Goal: Answer question/provide support: Share knowledge or assist other users

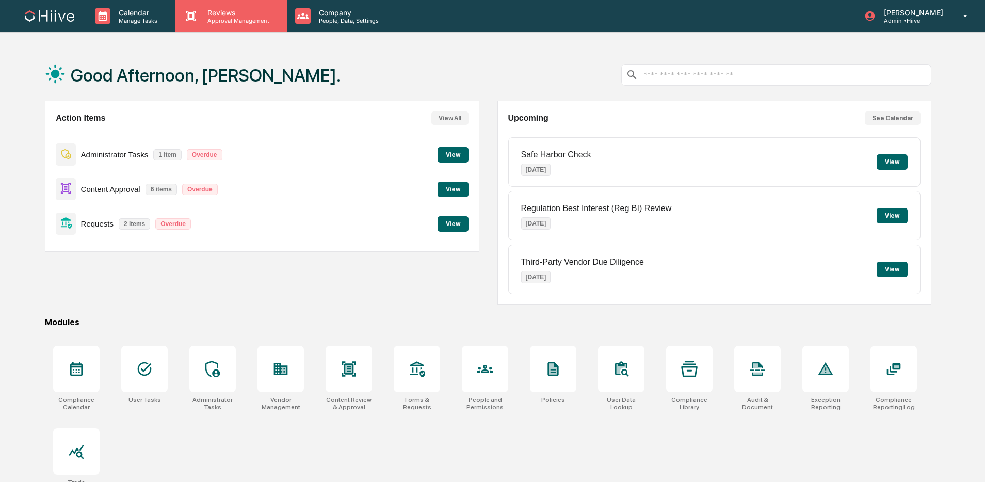
click at [235, 19] on p "Approval Management" at bounding box center [236, 20] width 75 height 7
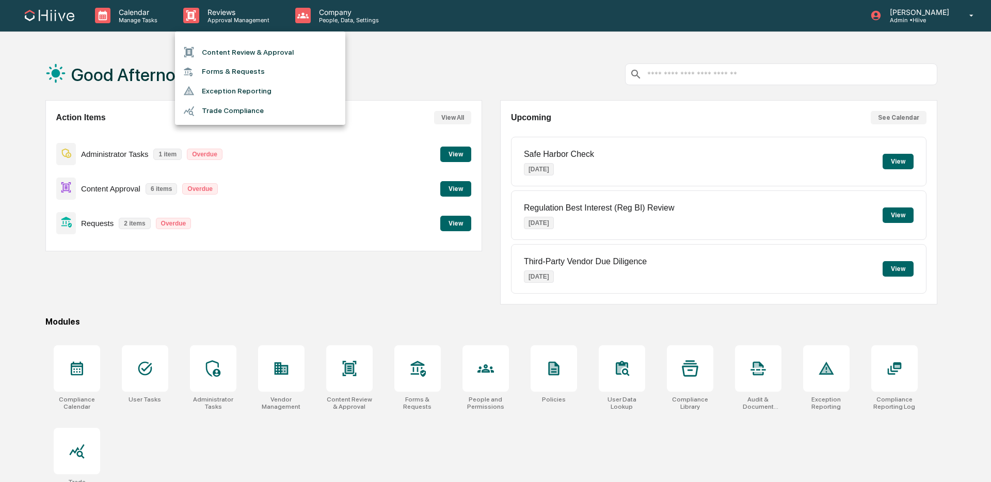
click at [252, 54] on li "Content Review & Approval" at bounding box center [260, 52] width 170 height 20
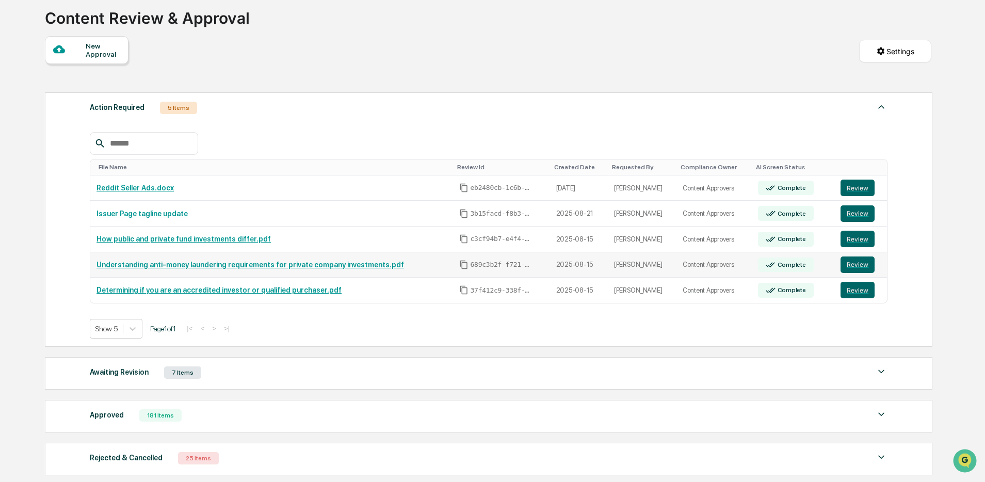
scroll to position [65, 0]
click at [855, 231] on td "Review" at bounding box center [861, 239] width 53 height 26
click at [852, 236] on button "Review" at bounding box center [858, 238] width 34 height 17
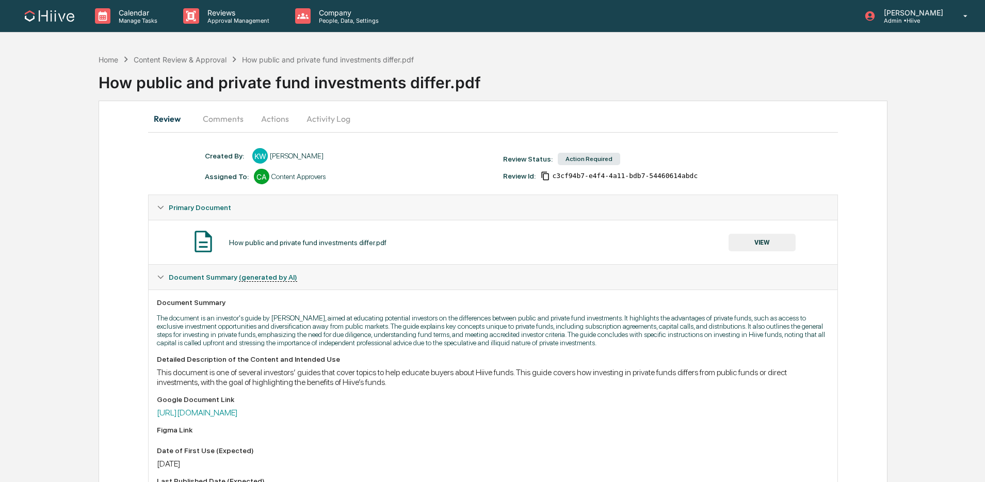
click at [215, 122] on button "Comments" at bounding box center [223, 118] width 57 height 25
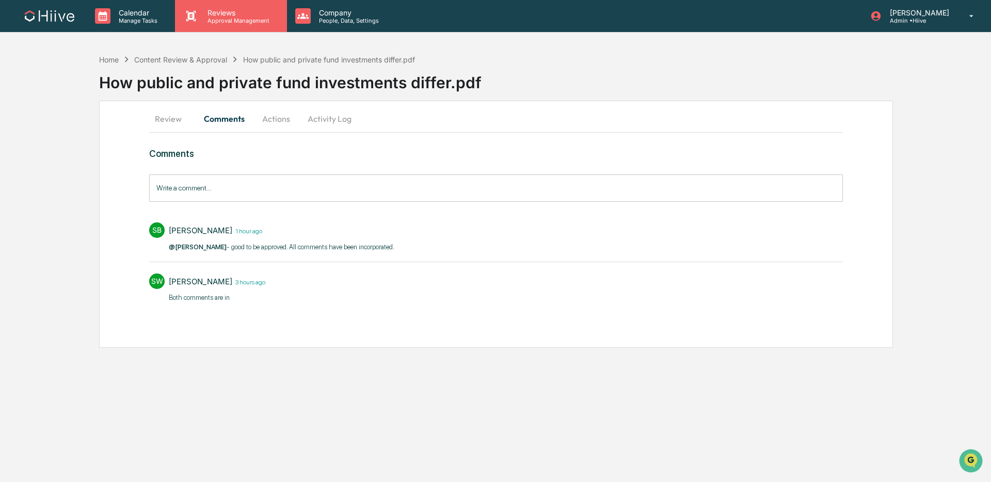
click at [227, 26] on div "Reviews Approval Management" at bounding box center [230, 16] width 111 height 32
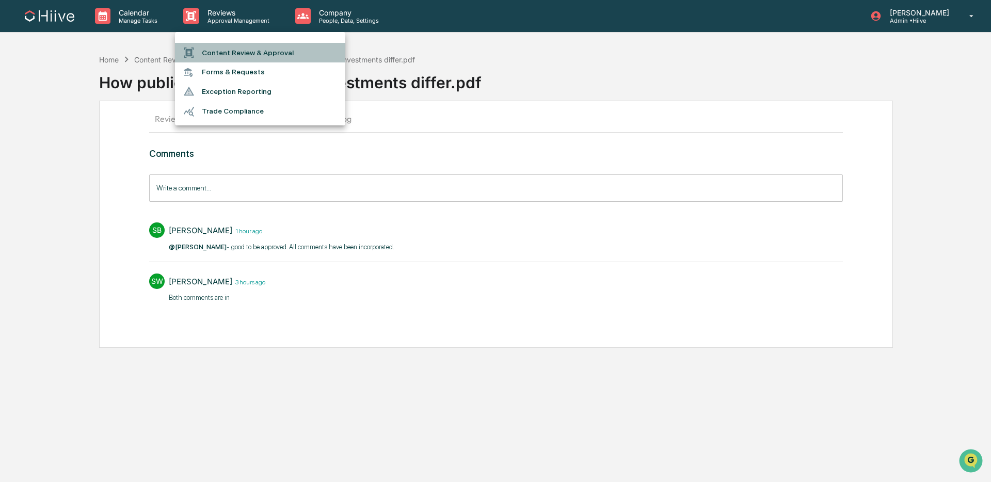
click at [226, 51] on li "Content Review & Approval" at bounding box center [260, 53] width 170 height 20
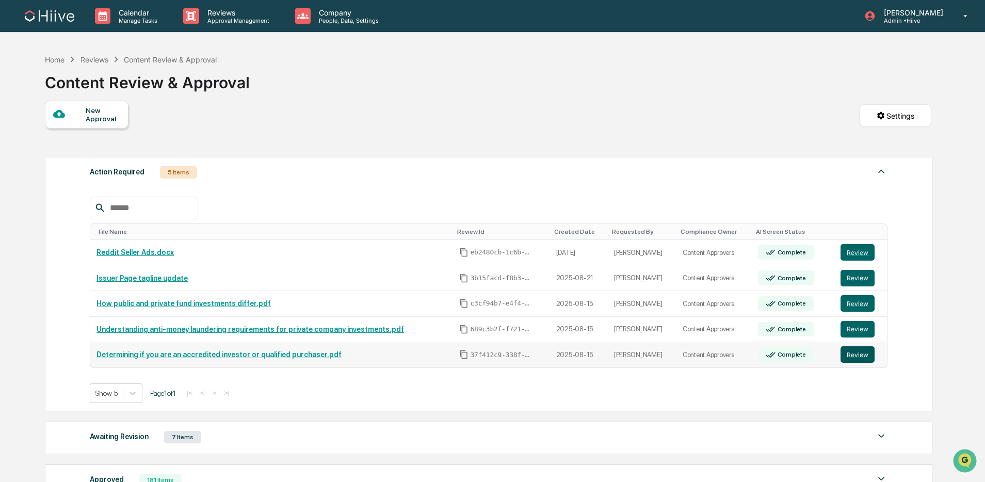
click at [869, 359] on button "Review" at bounding box center [858, 354] width 34 height 17
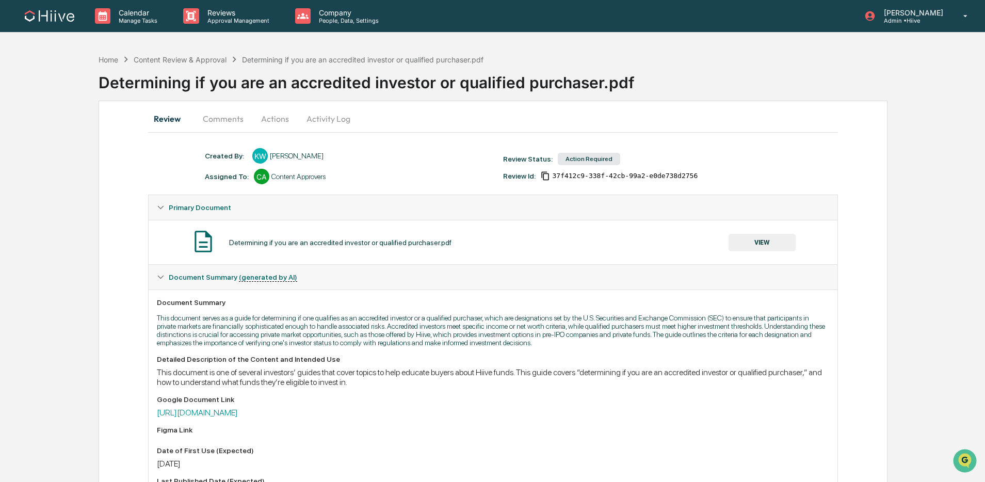
click at [230, 114] on button "Comments" at bounding box center [223, 118] width 57 height 25
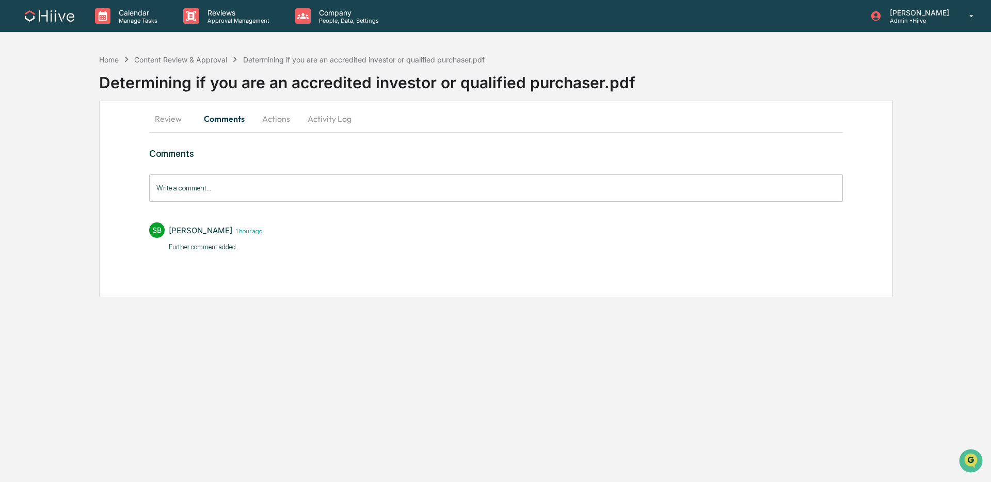
click at [164, 120] on button "Review" at bounding box center [172, 118] width 46 height 25
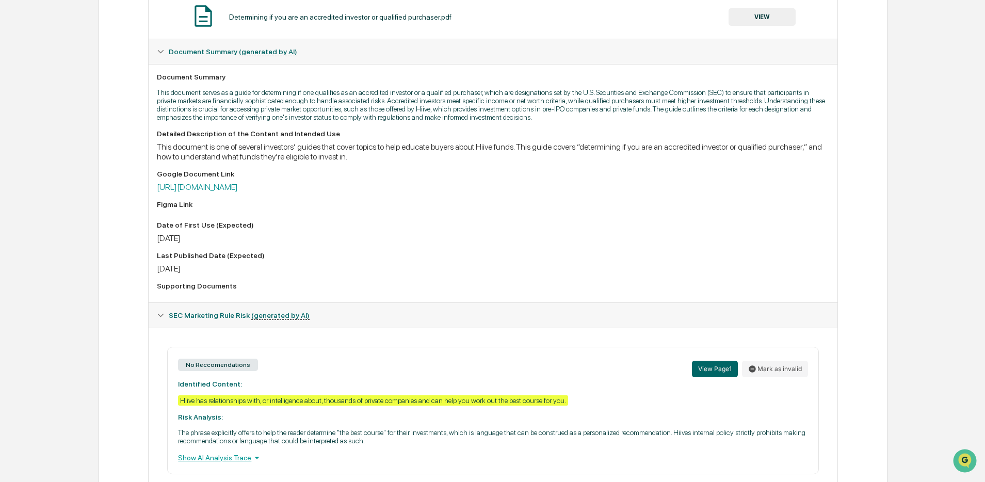
scroll to position [244, 0]
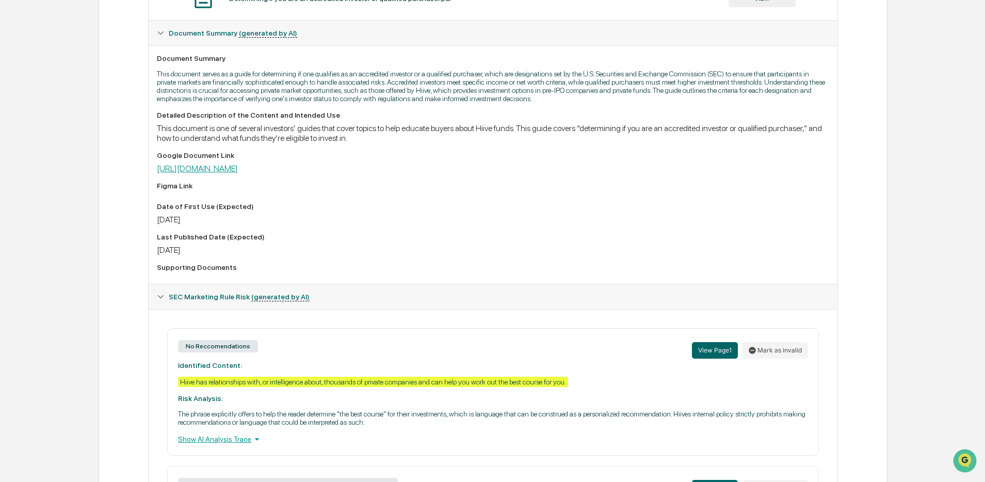
click at [238, 173] on link "[URL][DOMAIN_NAME]" at bounding box center [197, 169] width 81 height 10
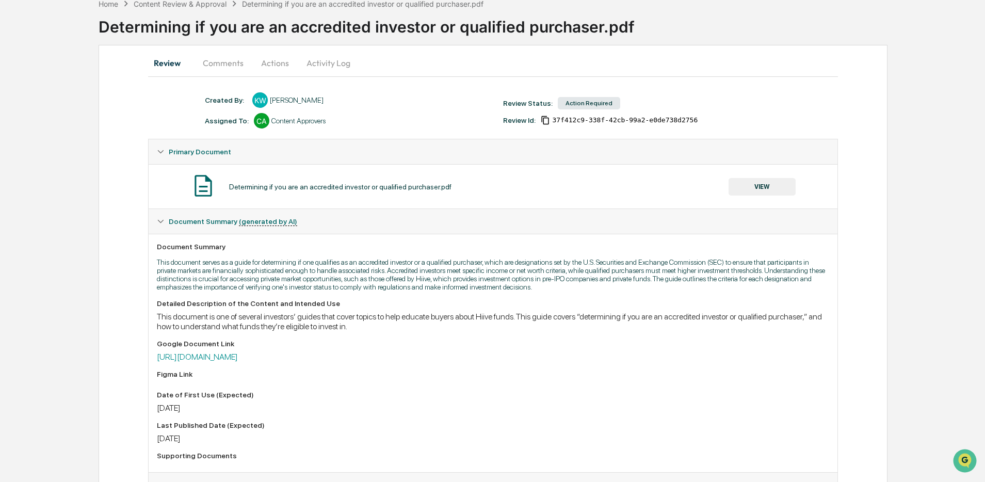
scroll to position [29, 0]
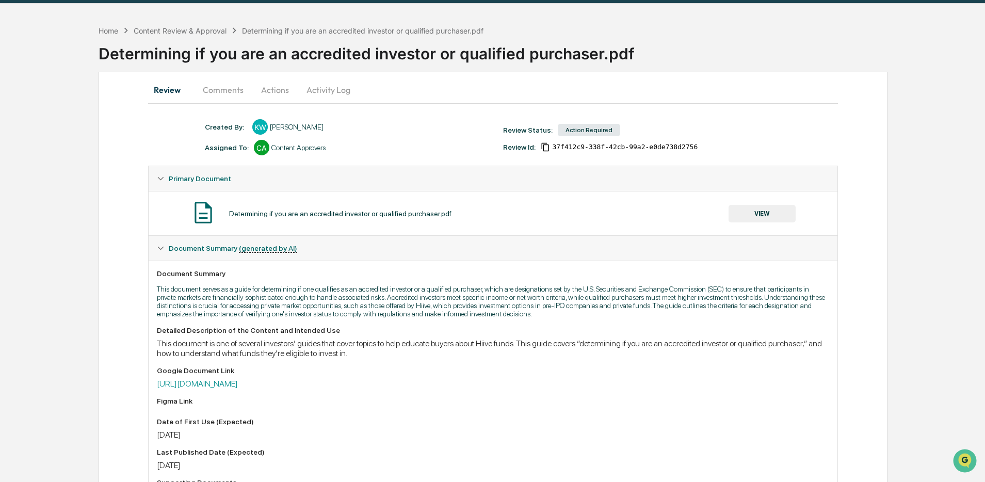
click at [760, 212] on button "VIEW" at bounding box center [762, 214] width 67 height 18
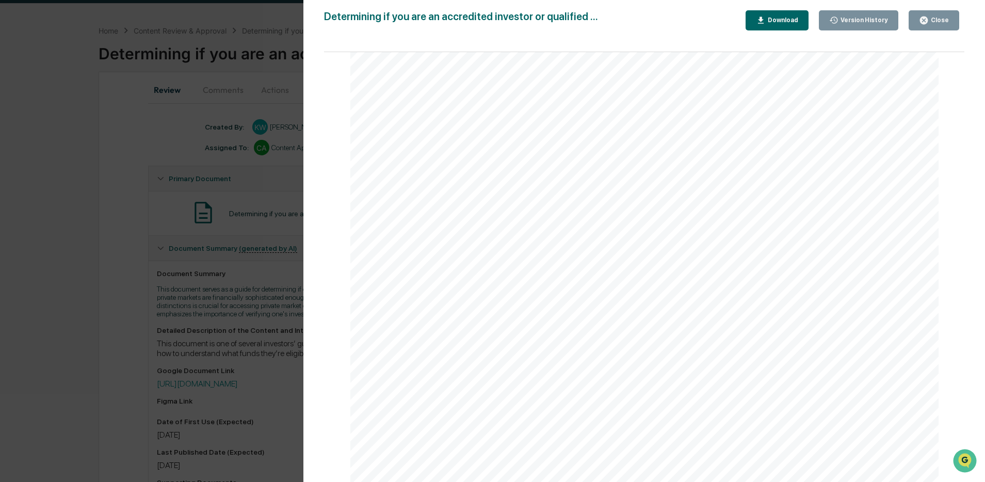
scroll to position [3995, 0]
click at [955, 16] on button "Close" at bounding box center [934, 20] width 51 height 20
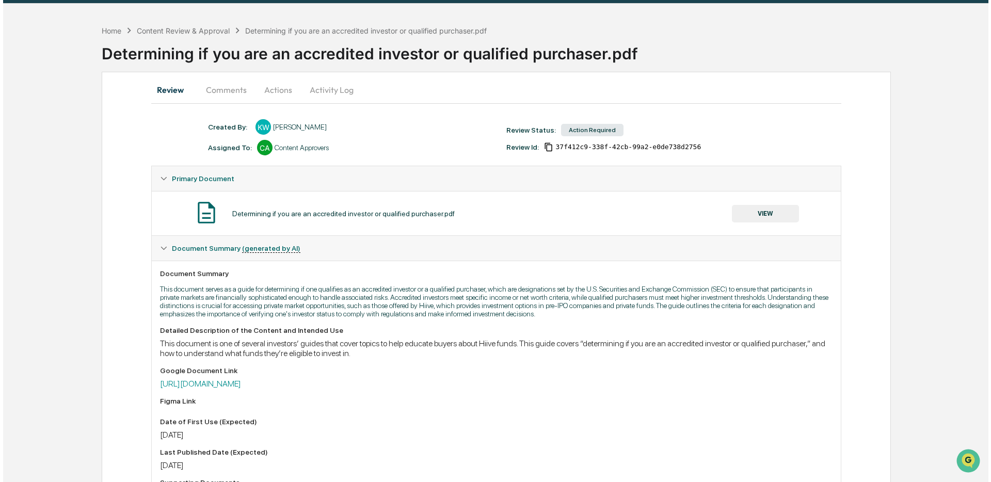
scroll to position [0, 0]
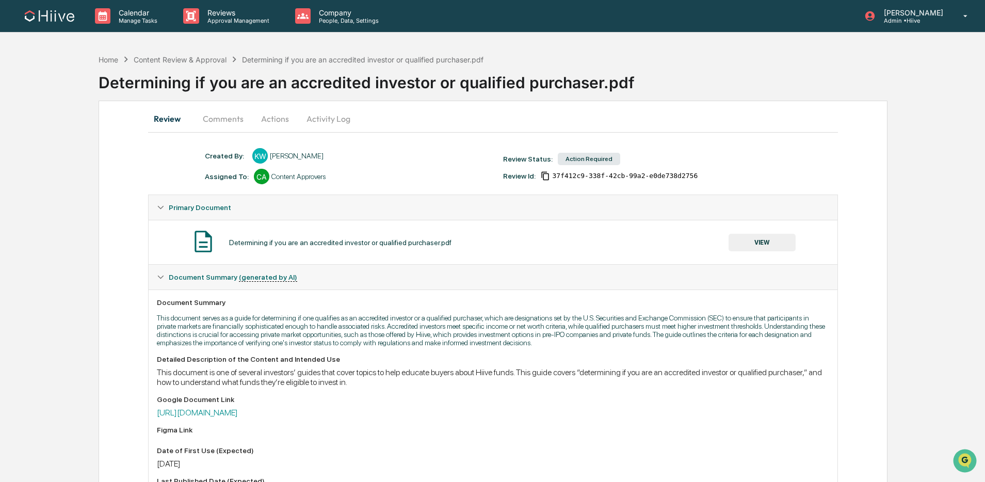
click at [225, 127] on button "Comments" at bounding box center [223, 118] width 57 height 25
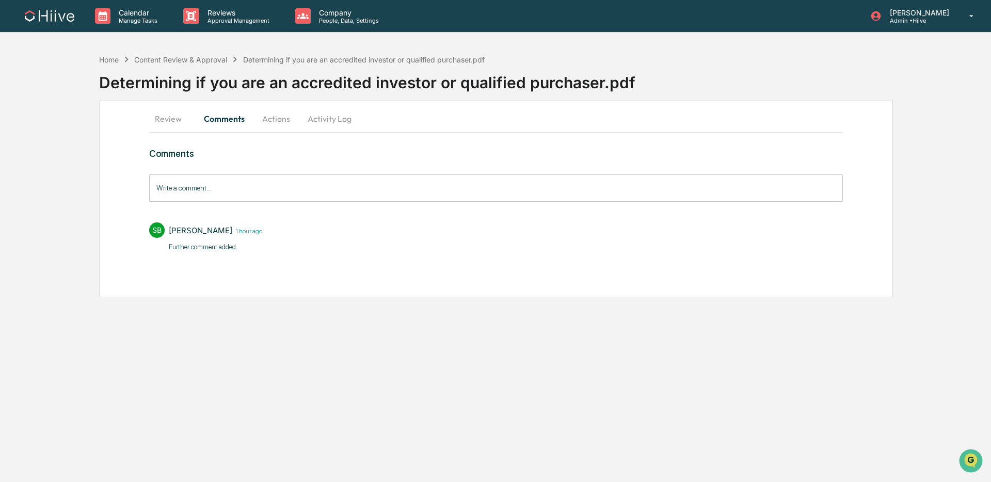
click at [235, 194] on input "Write a comment..." at bounding box center [496, 187] width 694 height 27
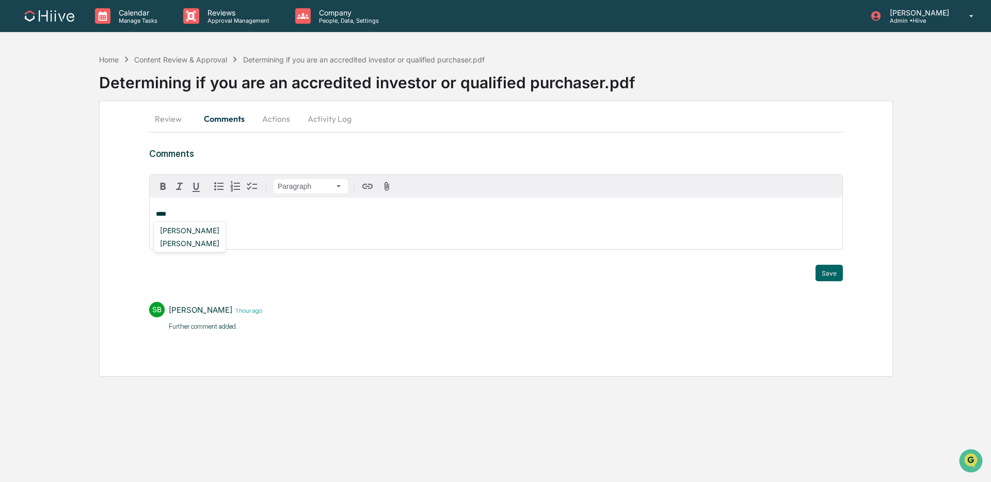
drag, startPoint x: 197, startPoint y: 227, endPoint x: 212, endPoint y: 227, distance: 15.0
click at [197, 227] on div "[PERSON_NAME]" at bounding box center [190, 230] width 68 height 13
drag, startPoint x: 837, startPoint y: 273, endPoint x: 817, endPoint y: 264, distance: 21.5
click at [837, 273] on button "Save" at bounding box center [828, 273] width 27 height 17
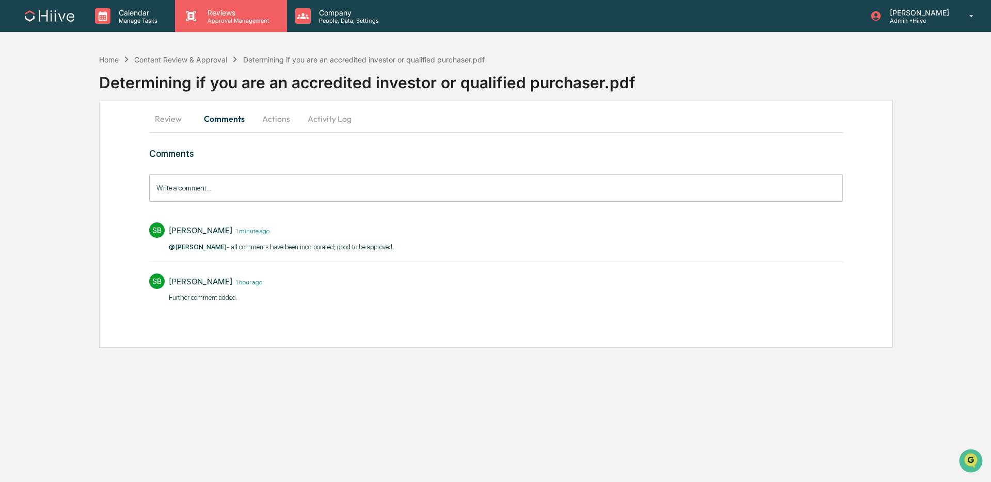
click at [219, 20] on p "Approval Management" at bounding box center [236, 20] width 75 height 7
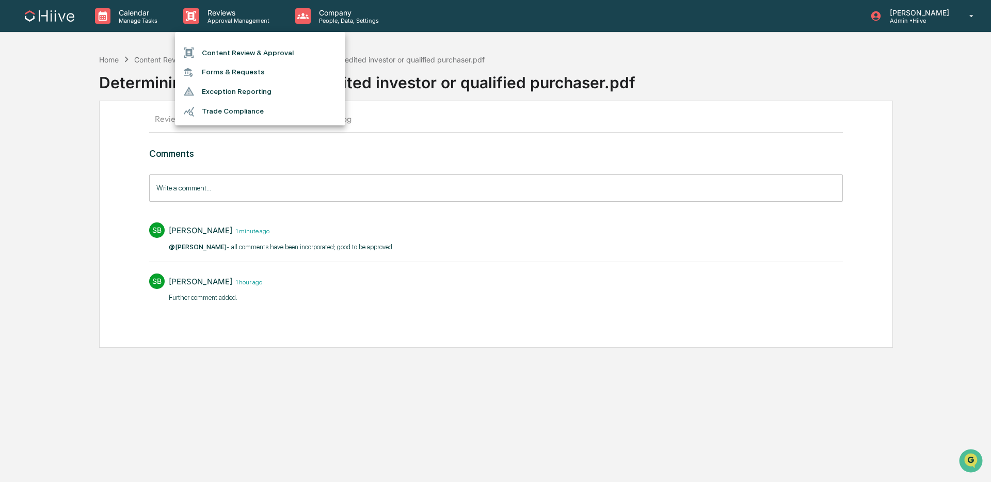
click at [235, 43] on li "Content Review & Approval" at bounding box center [260, 53] width 170 height 20
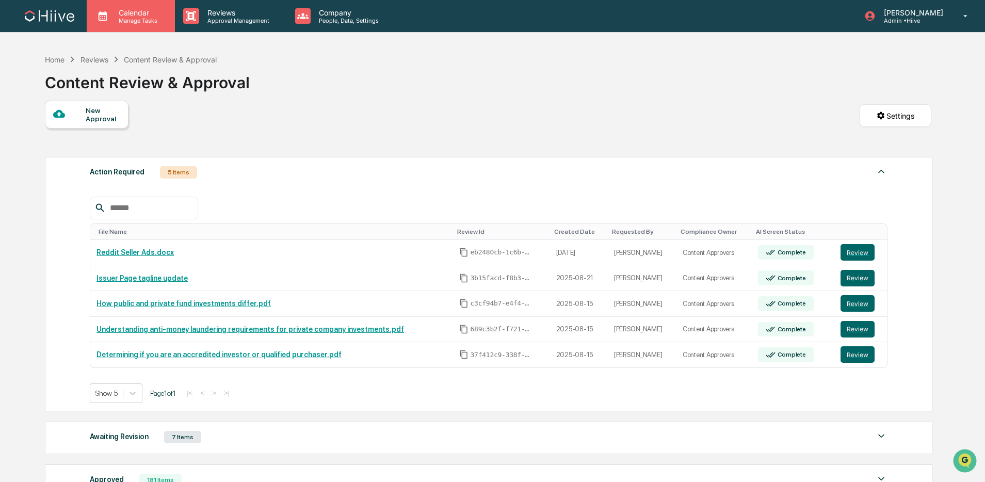
click at [152, 22] on p "Manage Tasks" at bounding box center [136, 20] width 52 height 7
